Goal: Obtain resource: Obtain resource

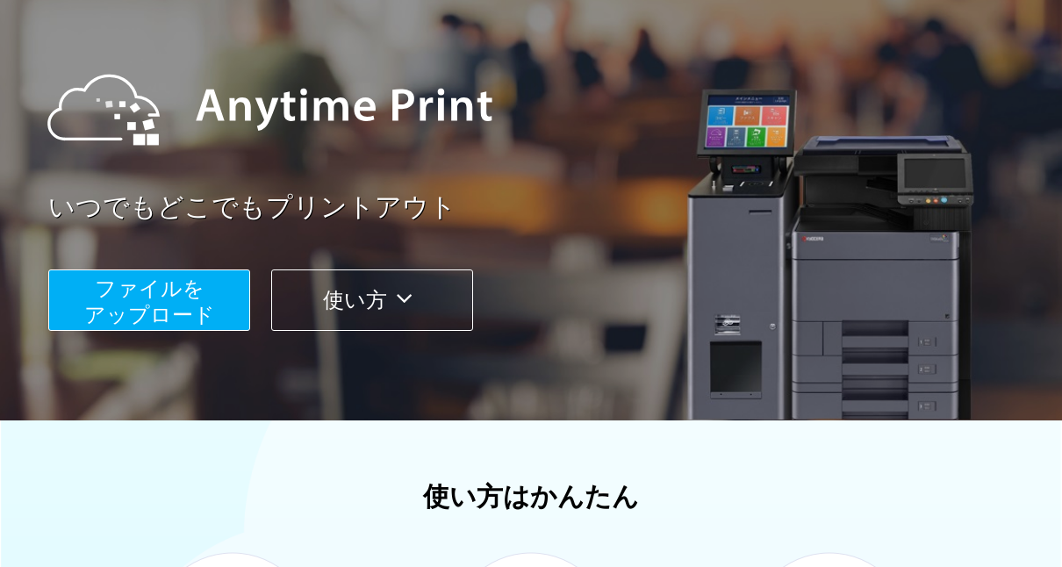
scroll to position [151, 0]
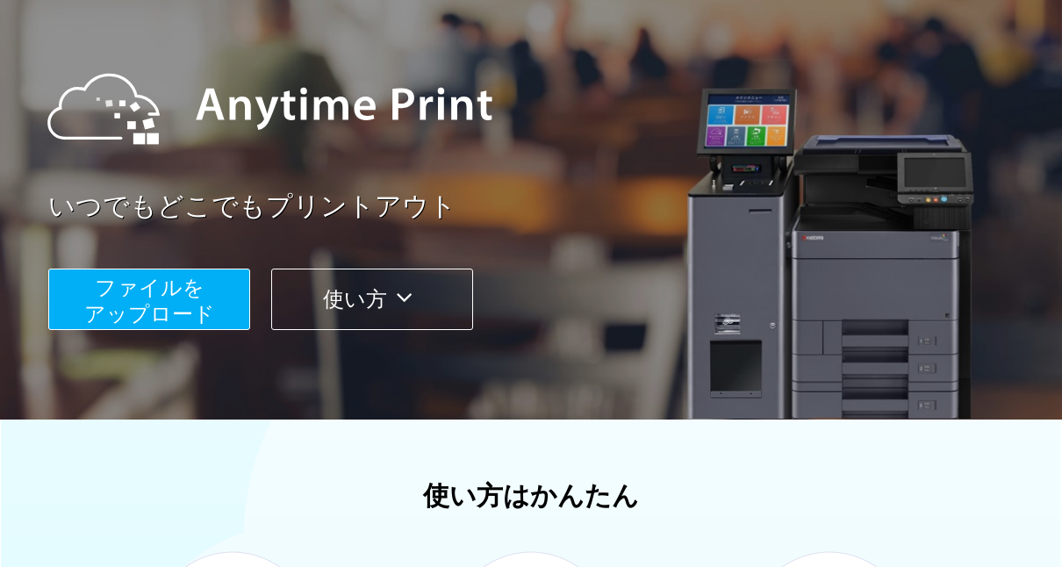
click at [145, 305] on span "ファイルを ​​アップロード" at bounding box center [149, 301] width 131 height 50
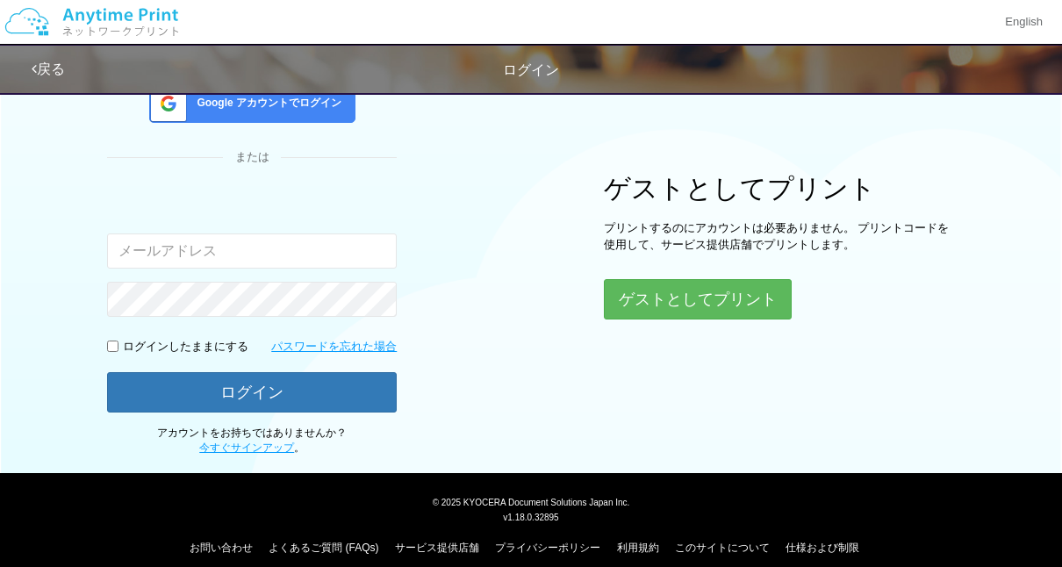
scroll to position [156, 0]
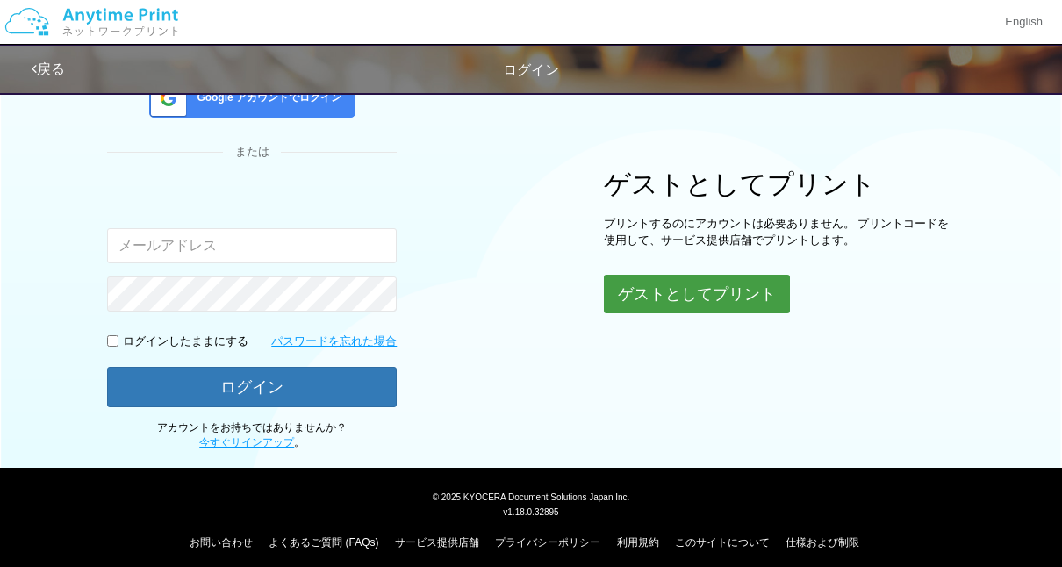
click at [663, 297] on button "ゲストとしてプリント" at bounding box center [697, 294] width 186 height 39
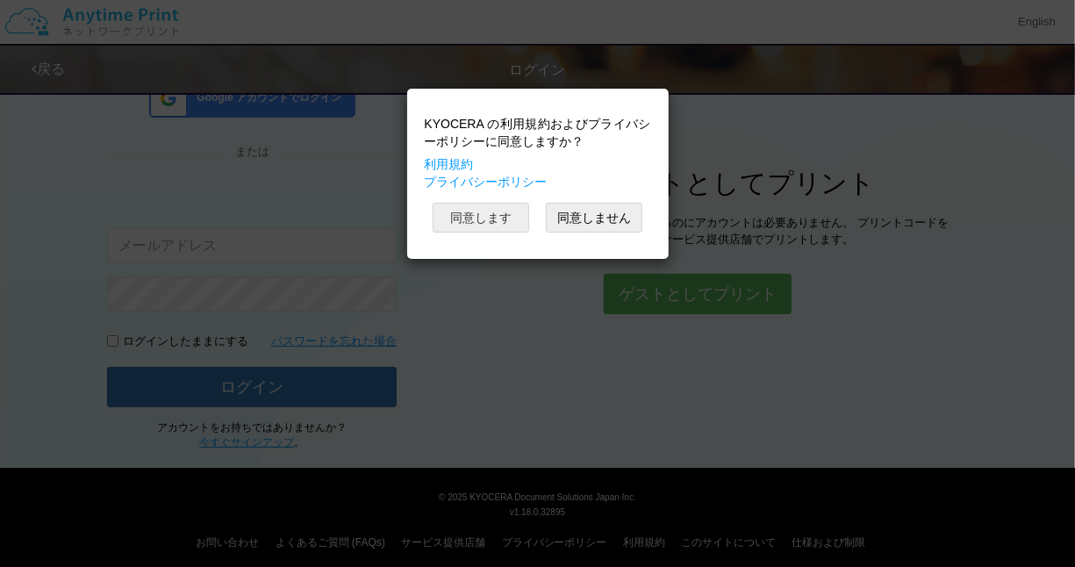
click at [486, 212] on button "同意します" at bounding box center [481, 218] width 97 height 30
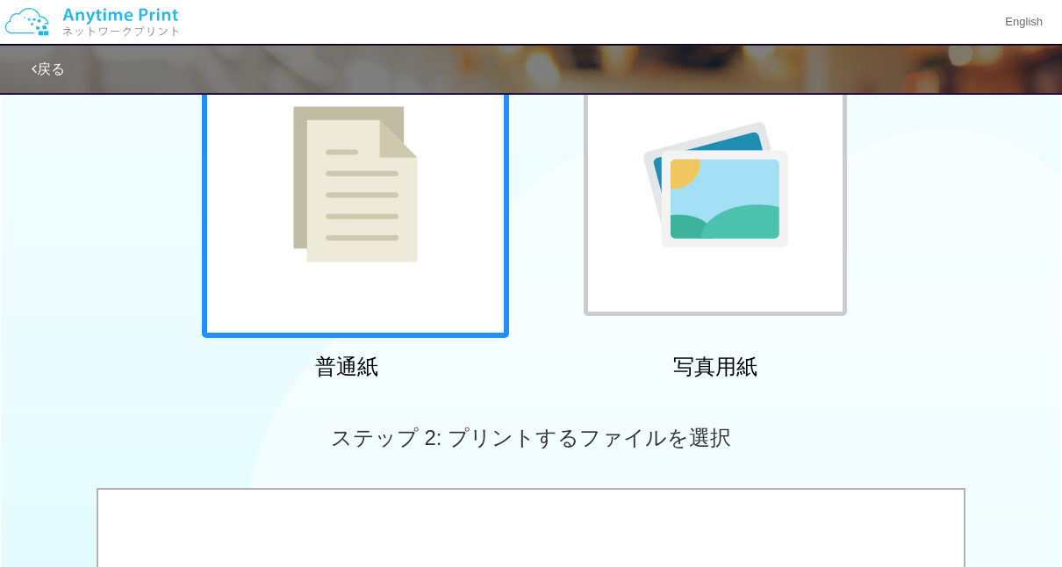
scroll to position [179, 0]
click at [284, 246] on div at bounding box center [355, 183] width 307 height 307
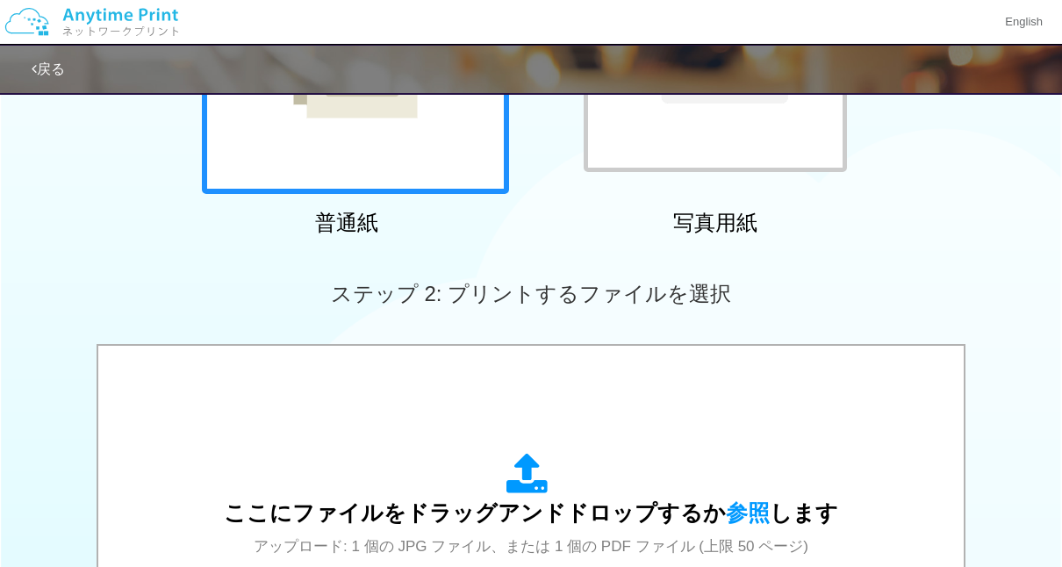
scroll to position [323, 0]
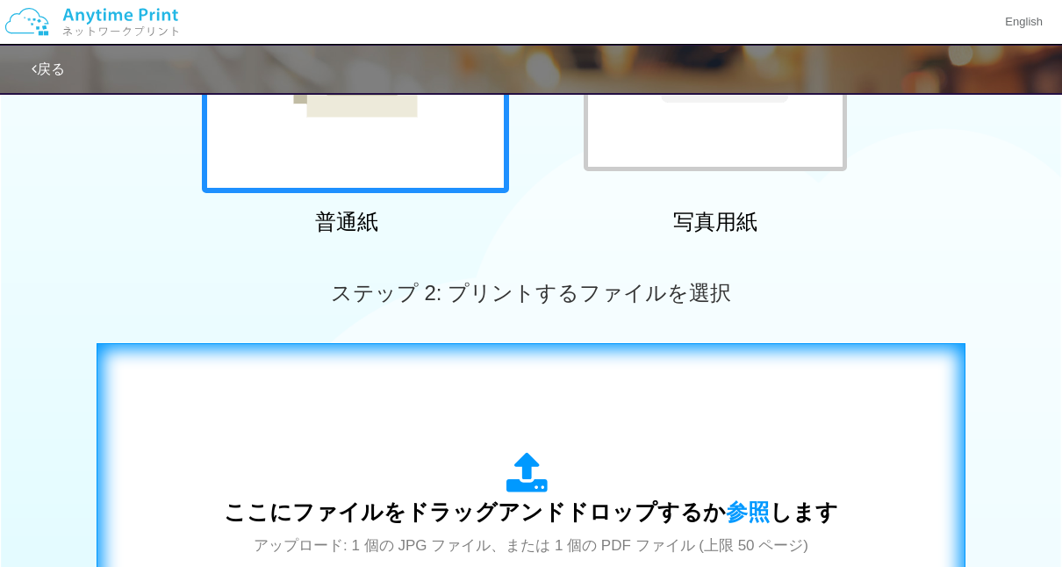
click at [167, 391] on div "ここにファイルをドラッグアンドドロップするか 参照 します アップロード: 1 個の JPG ファイル、または 1 個の PDF ファイル (上限 50 ペー…" at bounding box center [531, 521] width 832 height 318
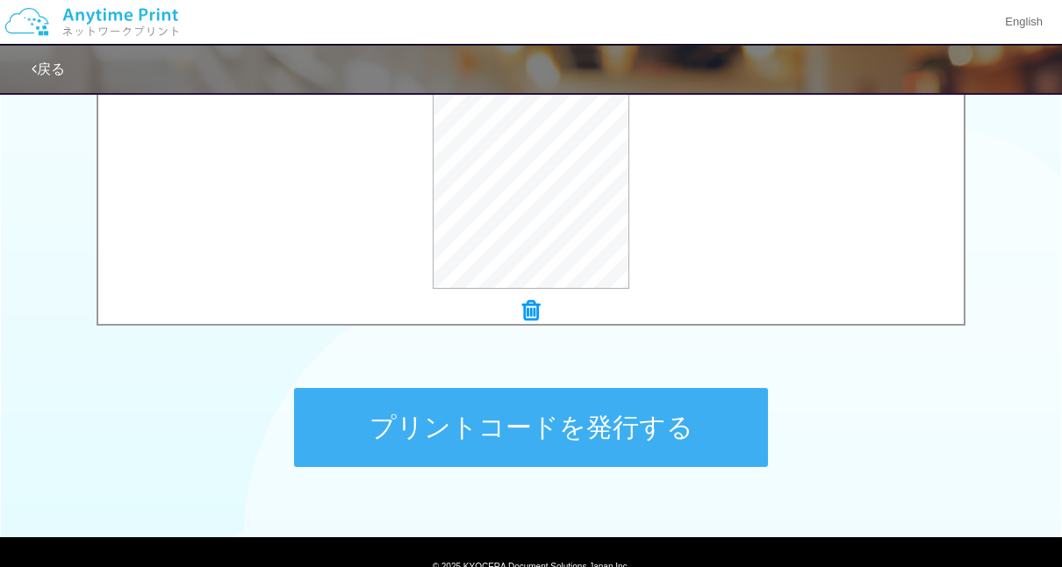
scroll to position [767, 0]
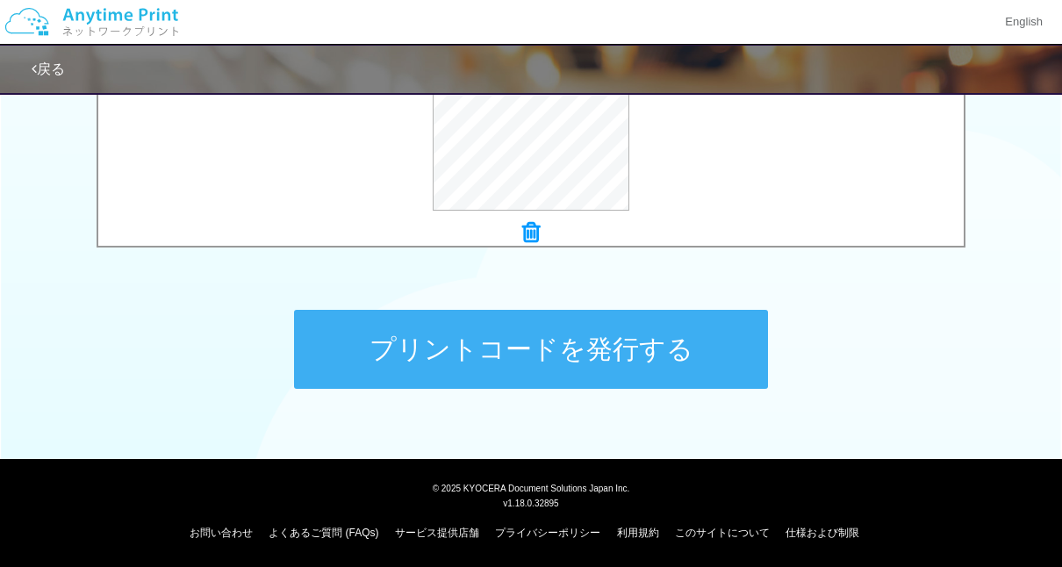
click at [526, 342] on button "プリントコードを発行する" at bounding box center [531, 349] width 474 height 79
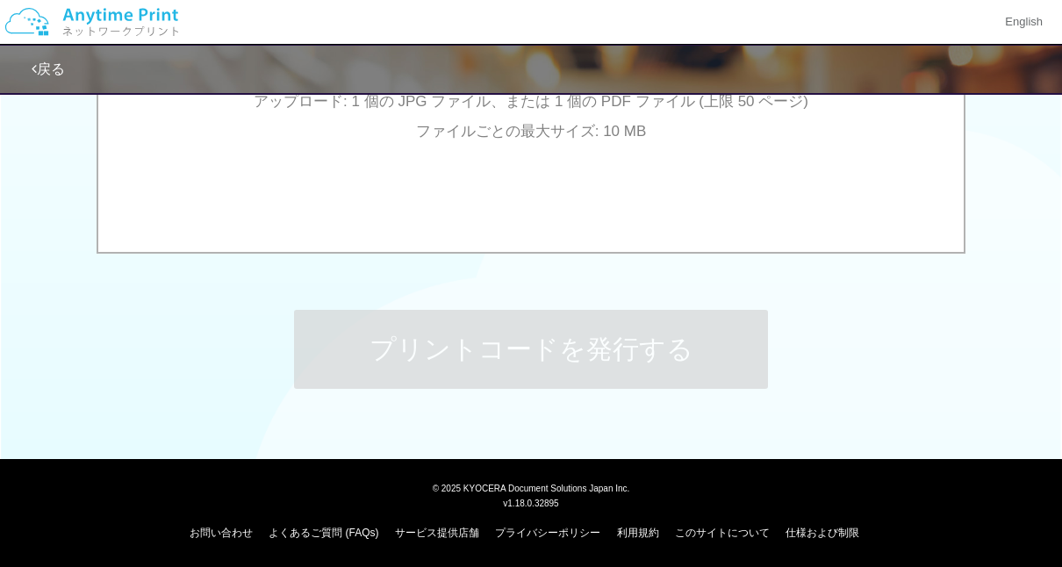
scroll to position [0, 0]
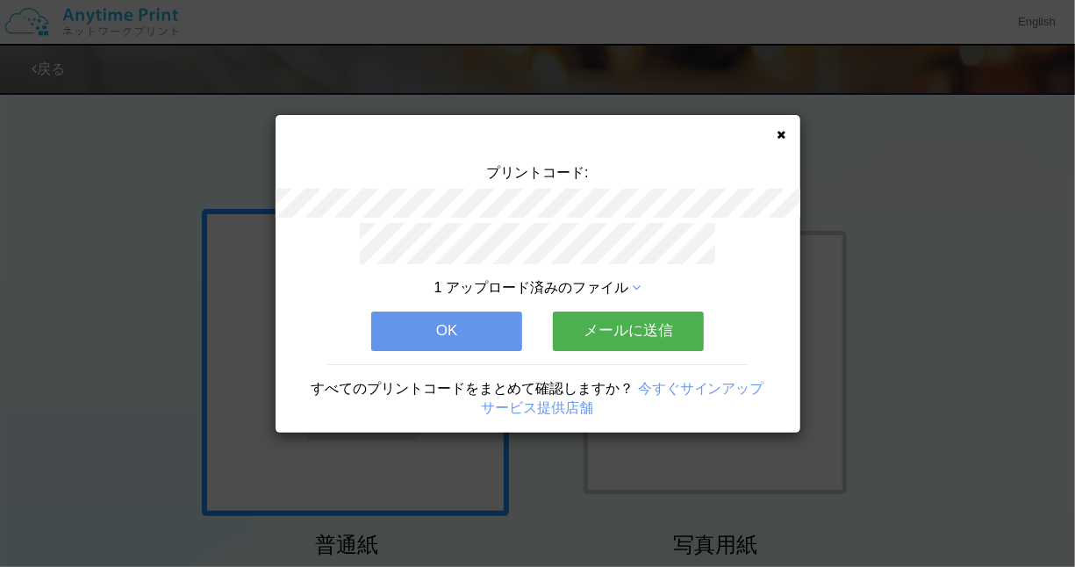
click at [619, 312] on button "メールに送信" at bounding box center [628, 331] width 151 height 39
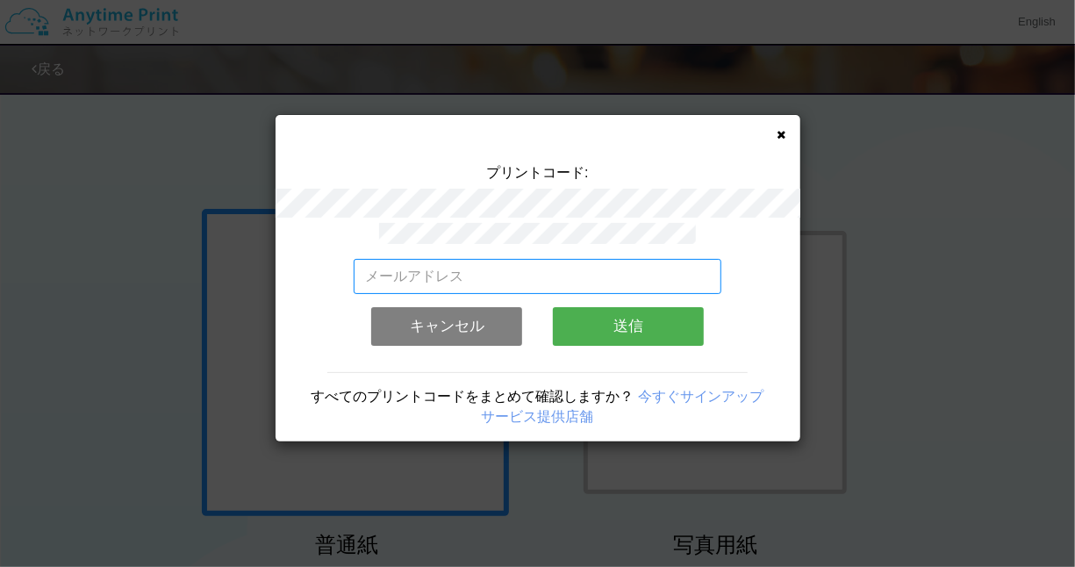
click at [369, 267] on input "email" at bounding box center [538, 276] width 368 height 35
type input "[EMAIL_ADDRESS][DOMAIN_NAME]"
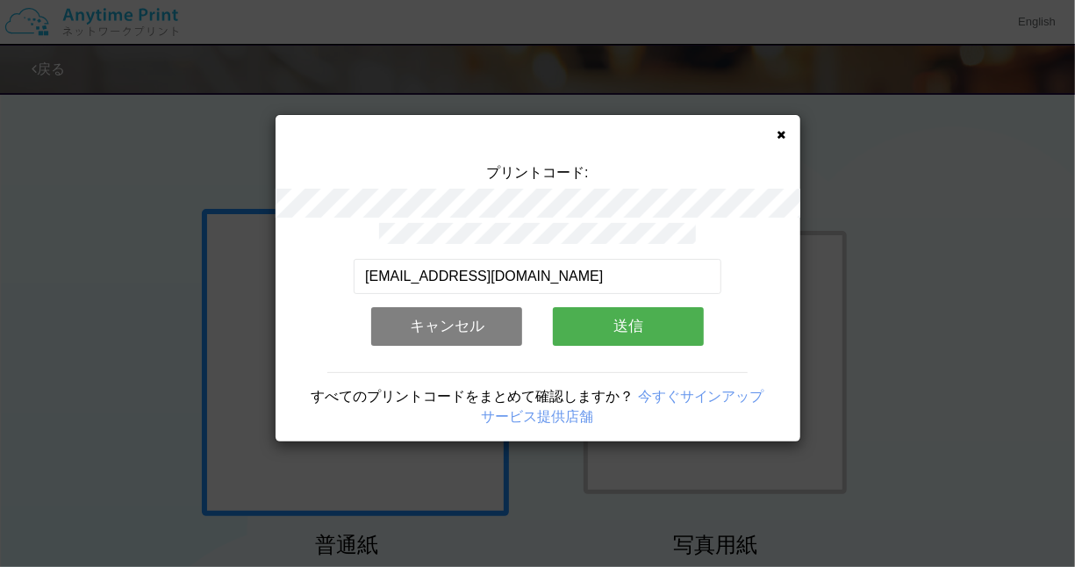
click at [636, 313] on button "送信" at bounding box center [628, 326] width 151 height 39
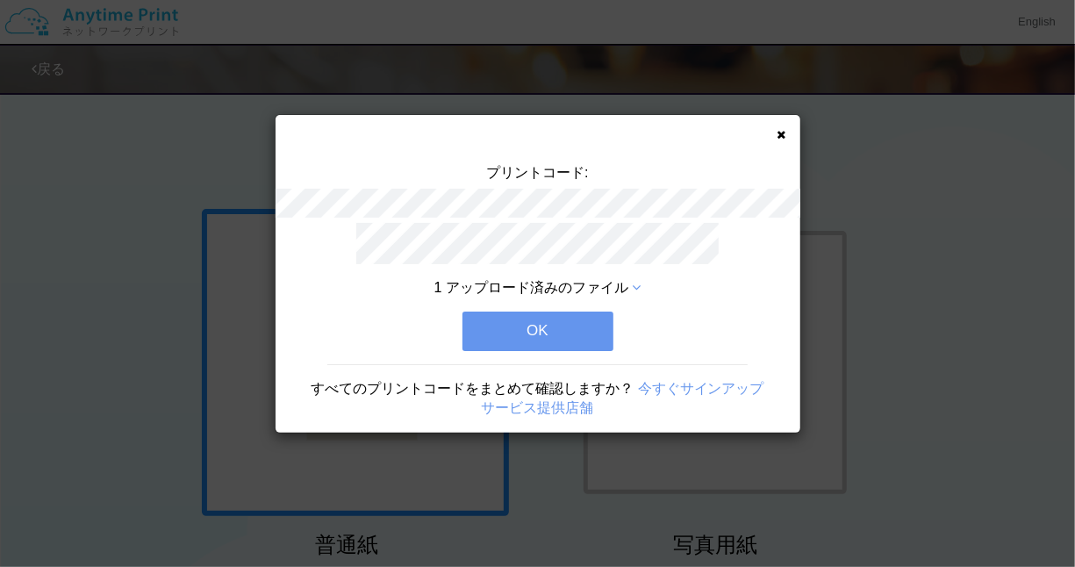
click at [532, 319] on button "OK" at bounding box center [537, 331] width 151 height 39
